Goal: Find specific page/section: Find specific page/section

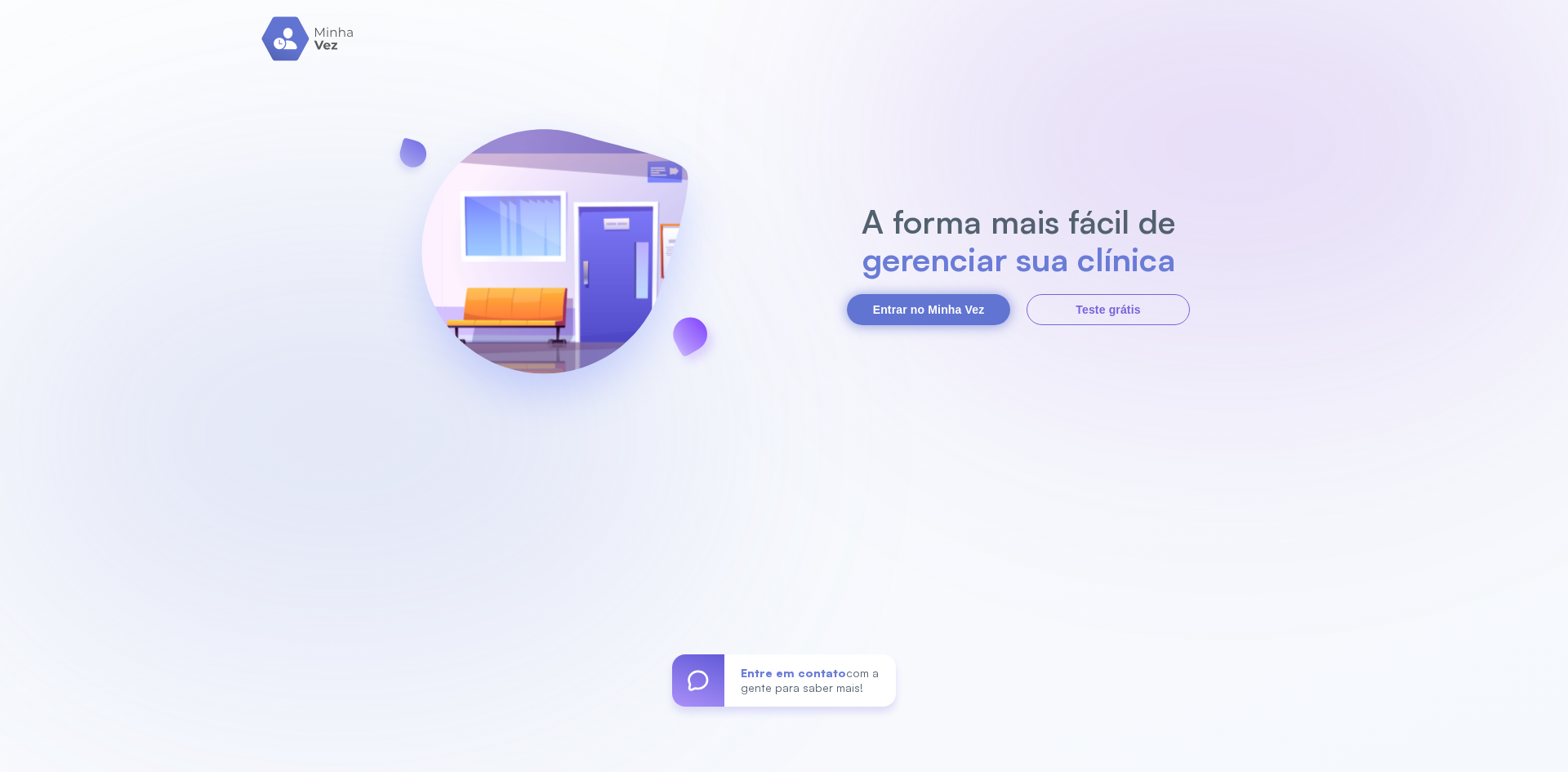
click at [965, 322] on button "Entrar no Minha Vez" at bounding box center [928, 309] width 163 height 31
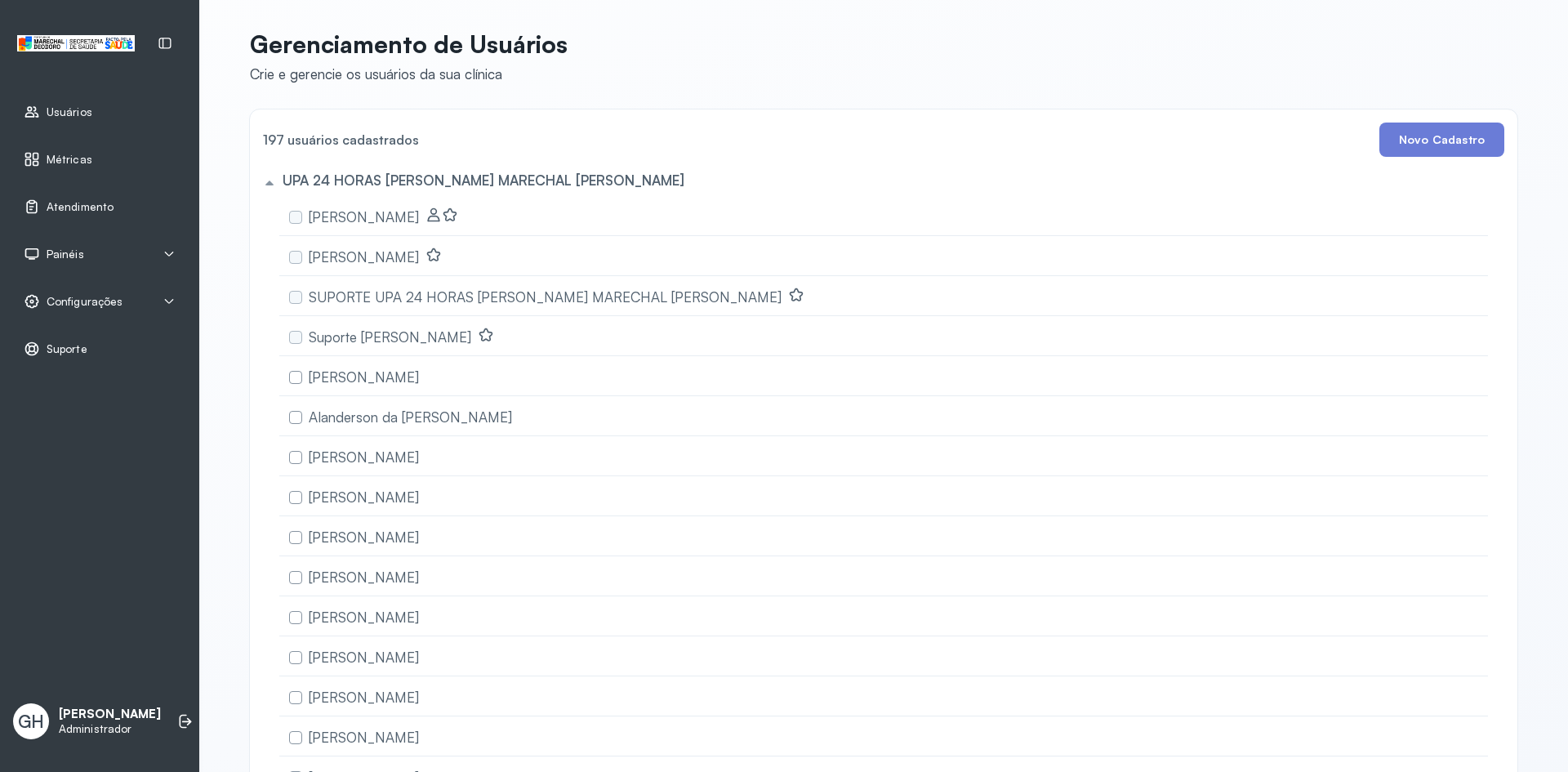
click at [173, 250] on icon at bounding box center [169, 255] width 13 height 13
click at [77, 320] on icon at bounding box center [70, 326] width 13 height 13
click at [75, 356] on icon at bounding box center [80, 360] width 13 height 13
